Goal: Learn about a topic: Learn about a topic

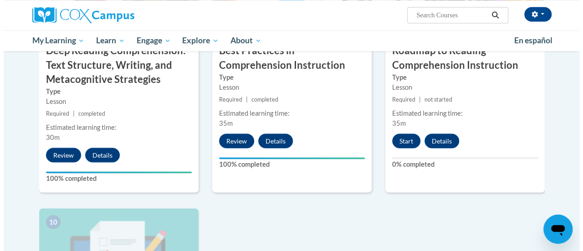
scroll to position [798, 0]
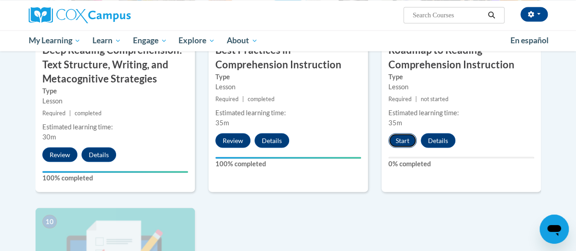
click at [403, 140] on button "Start" at bounding box center [402, 140] width 28 height 15
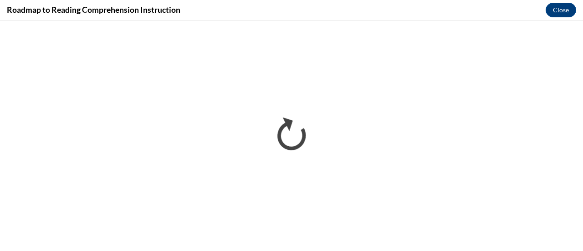
scroll to position [0, 0]
